Goal: Task Accomplishment & Management: Manage account settings

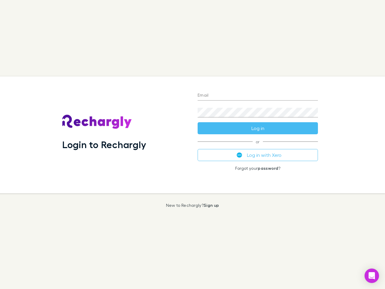
click at [193, 145] on div "Login to Rechargly" at bounding box center [125, 134] width 135 height 117
click at [258, 96] on input "Email" at bounding box center [258, 96] width 120 height 10
click at [258, 128] on button "Log in" at bounding box center [258, 128] width 120 height 12
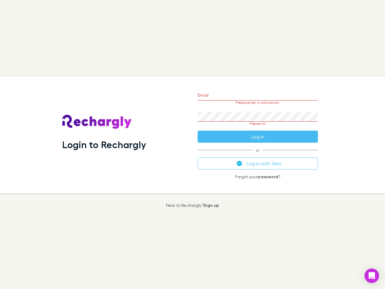
click at [258, 155] on div "Email Please enter a valid email. Password Please fill Log in or Log in with Xe…" at bounding box center [258, 134] width 130 height 117
click at [372, 276] on icon "Open Intercom Messenger" at bounding box center [372, 275] width 6 height 7
